Goal: Find specific page/section: Find specific page/section

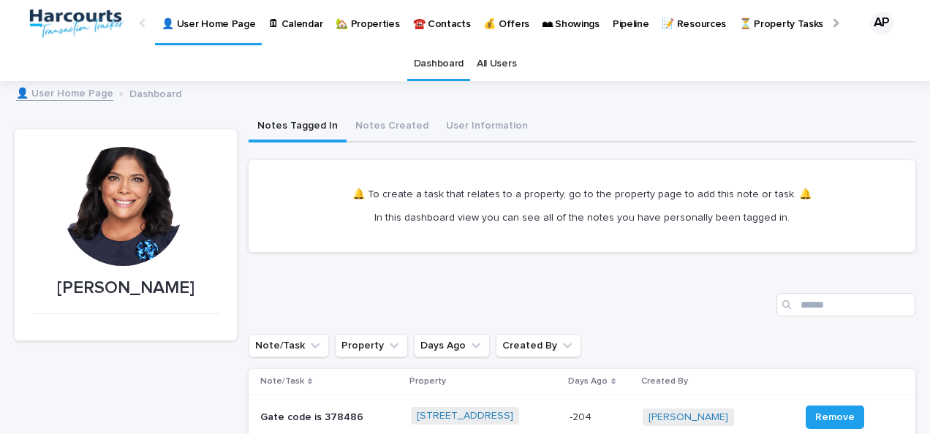
click at [356, 22] on p "🏡 Properties" at bounding box center [367, 15] width 64 height 31
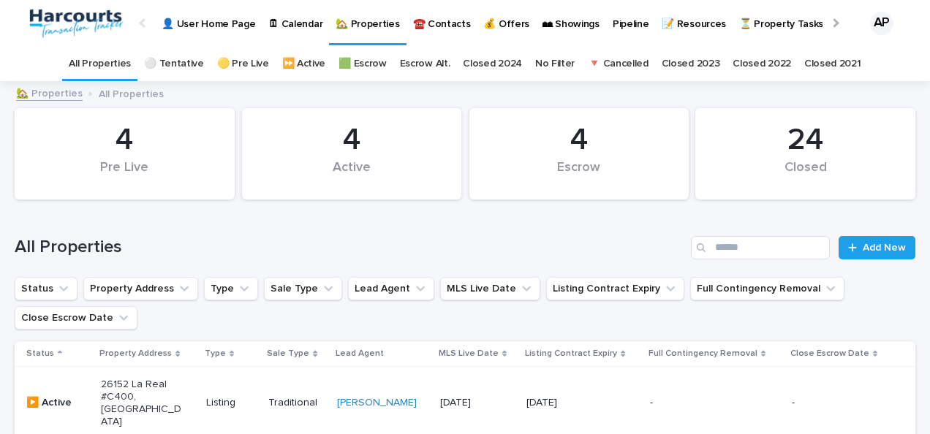
click at [148, 403] on p "26152 La Real #C400, [GEOGRAPHIC_DATA]" at bounding box center [141, 403] width 81 height 49
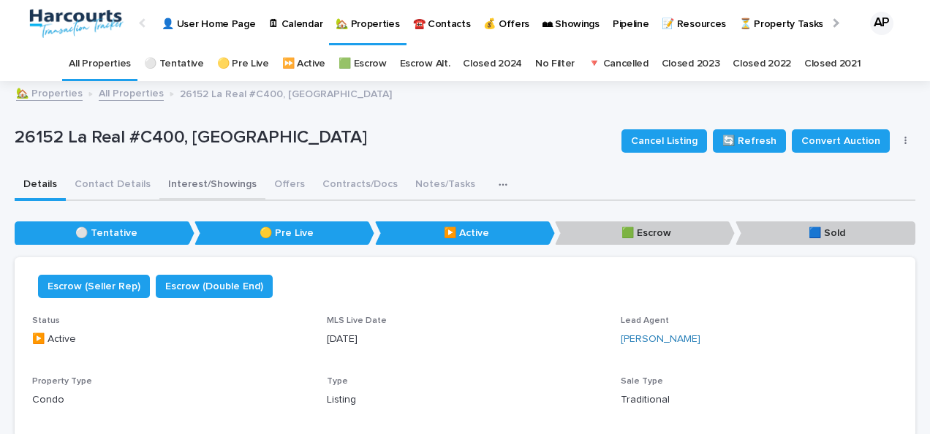
click at [216, 183] on button "Interest/Showings" at bounding box center [212, 185] width 106 height 31
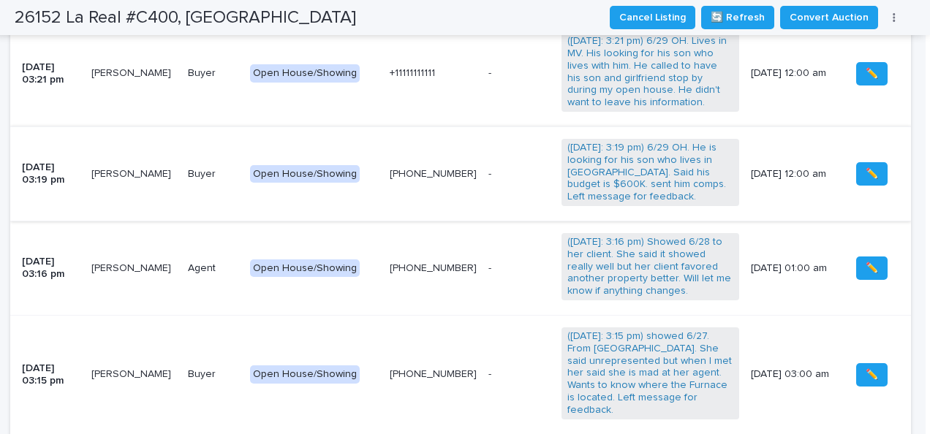
scroll to position [2046, 0]
